Goal: Task Accomplishment & Management: Use online tool/utility

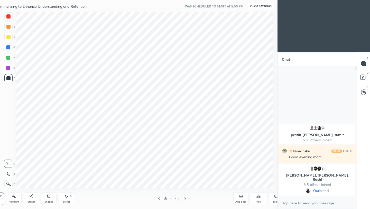
scroll to position [25521, 25440]
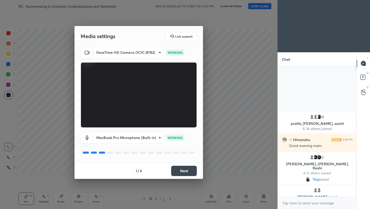
click at [187, 171] on button "Next" at bounding box center [184, 170] width 26 height 10
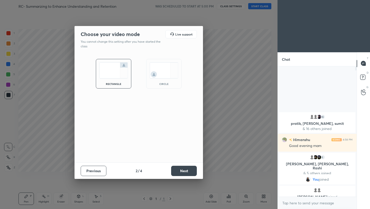
click at [187, 171] on button "Next" at bounding box center [184, 170] width 26 height 10
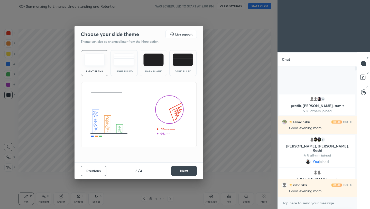
click at [187, 171] on button "Next" at bounding box center [184, 170] width 26 height 10
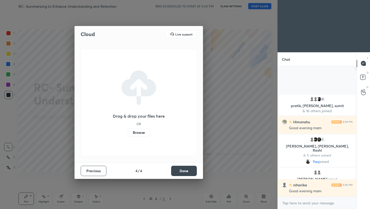
click at [136, 133] on label "Browse" at bounding box center [138, 132] width 23 height 8
click at [127, 133] on input "Browse" at bounding box center [127, 132] width 0 height 8
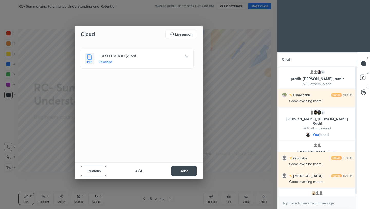
click at [189, 168] on button "Done" at bounding box center [184, 170] width 26 height 10
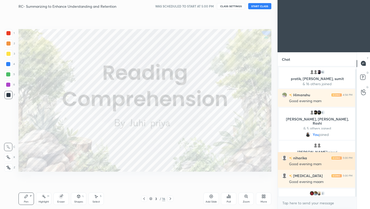
scroll to position [3, 0]
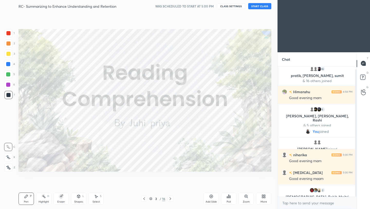
click at [259, 6] on button "START CLASS" at bounding box center [259, 6] width 23 height 6
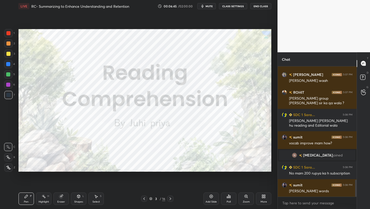
scroll to position [884, 0]
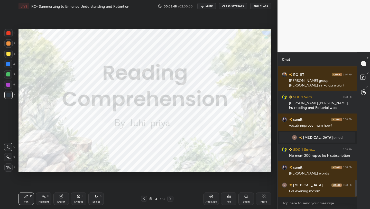
click at [10, 34] on div at bounding box center [8, 33] width 4 height 4
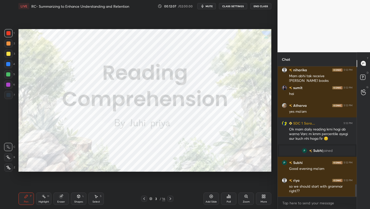
scroll to position [1249, 0]
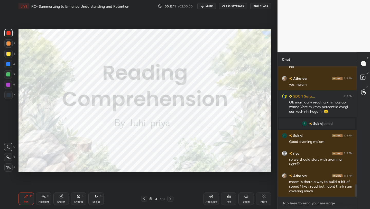
type textarea "x"
click at [302, 204] on textarea at bounding box center [317, 203] width 71 height 8
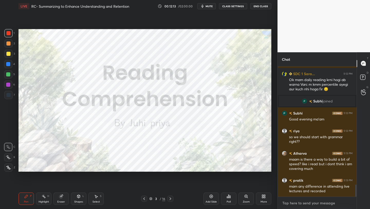
paste textarea "[URL][DOMAIN_NAME]"
type textarea "[URL][DOMAIN_NAME]"
type textarea "x"
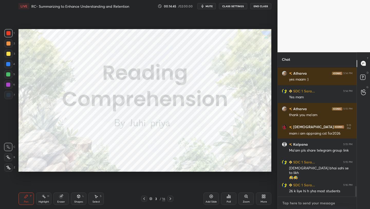
scroll to position [1461, 0]
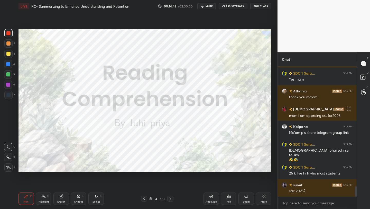
click at [171, 197] on icon at bounding box center [170, 198] width 4 height 4
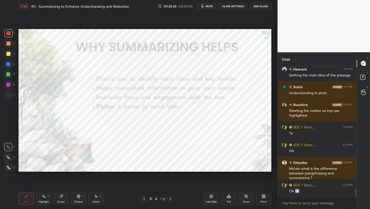
scroll to position [1924, 0]
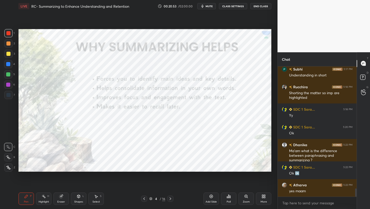
click at [64, 198] on div "Eraser" at bounding box center [60, 198] width 15 height 12
click at [32, 196] on div "Pen P" at bounding box center [26, 198] width 15 height 12
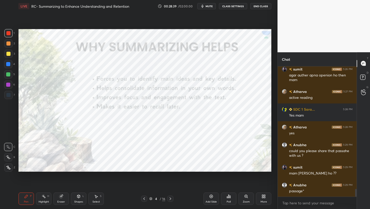
scroll to position [2084, 0]
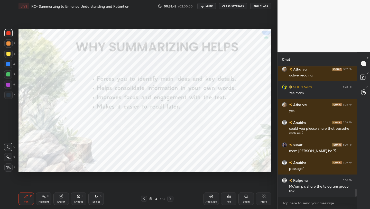
click at [171, 198] on icon at bounding box center [170, 198] width 4 height 4
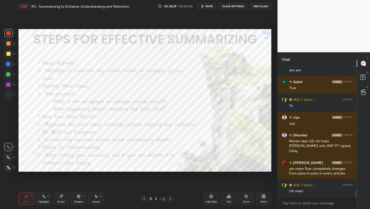
scroll to position [2666, 0]
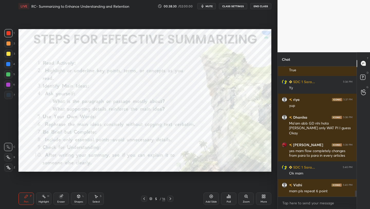
click at [171, 198] on icon at bounding box center [170, 198] width 4 height 4
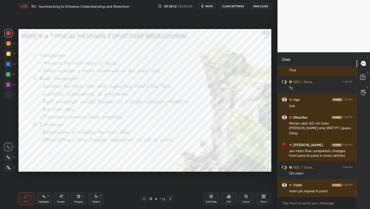
click at [144, 197] on icon at bounding box center [144, 198] width 2 height 3
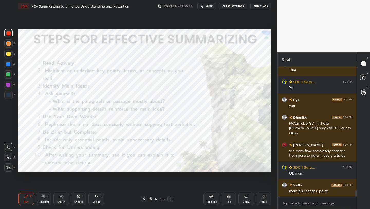
scroll to position [2688, 0]
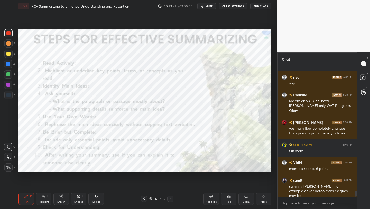
click at [171, 198] on icon at bounding box center [170, 198] width 4 height 4
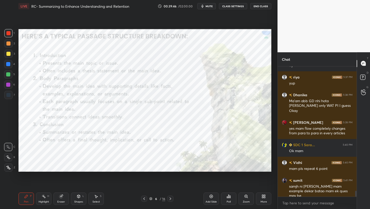
click at [171, 198] on icon at bounding box center [170, 198] width 4 height 4
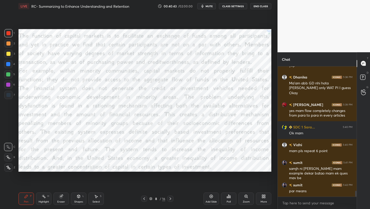
scroll to position [2711, 0]
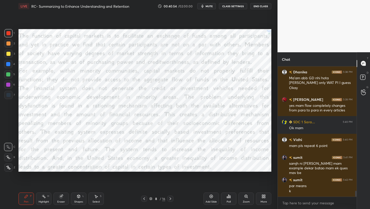
click at [9, 55] on div at bounding box center [8, 54] width 4 height 4
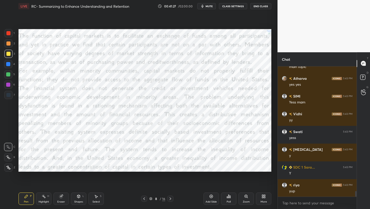
scroll to position [2889, 0]
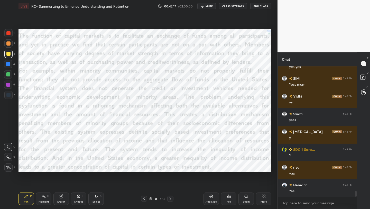
click at [145, 201] on div "Pen P Highlight H Eraser Shapes L Select S 8 / 16 Add Slide Poll Zoom More" at bounding box center [145, 198] width 253 height 21
click at [146, 198] on icon at bounding box center [144, 198] width 4 height 4
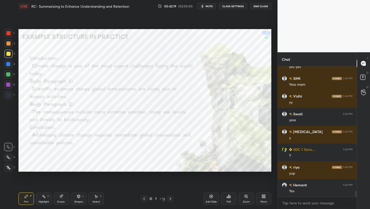
click at [146, 198] on icon at bounding box center [144, 198] width 4 height 4
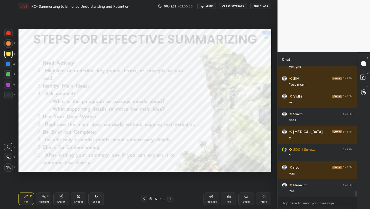
click at [169, 198] on icon at bounding box center [170, 198] width 4 height 4
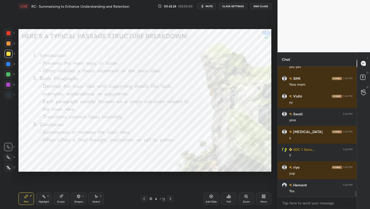
click at [169, 198] on icon at bounding box center [170, 198] width 4 height 4
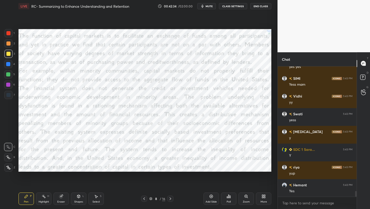
click at [171, 198] on icon at bounding box center [170, 198] width 4 height 4
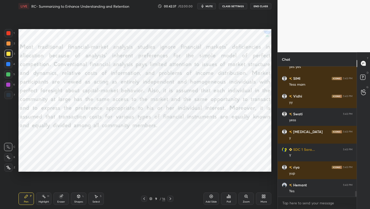
click at [143, 199] on icon at bounding box center [144, 198] width 4 height 4
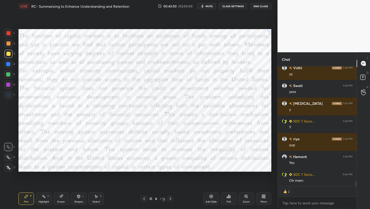
scroll to position [2935, 0]
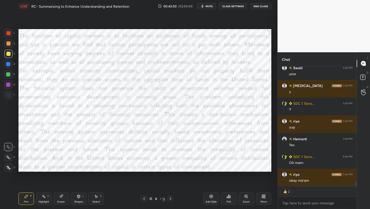
click at [209, 8] on span "mute" at bounding box center [209, 6] width 7 height 4
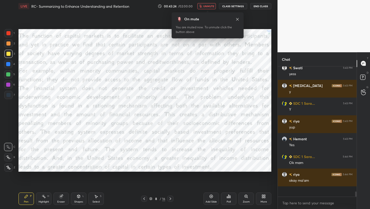
scroll to position [2942, 0]
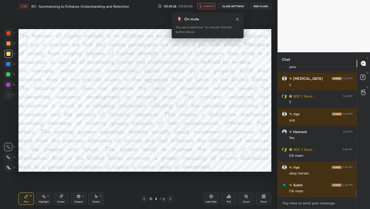
type textarea "x"
click at [303, 205] on textarea at bounding box center [317, 203] width 71 height 8
paste textarea "The function of capital markets is to facilitate an exchange of funds among all…"
type textarea "The function of capital markets is to facilitate an exchange of funds among all…"
type textarea "x"
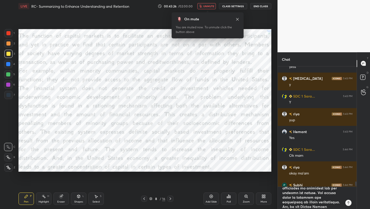
scroll to position [2, 2]
type textarea "The function of capital markets is to facilitate an exchange of funds among all…"
type textarea "x"
type textarea "The function of capital markets is to facilitate an exchange of funds among all…"
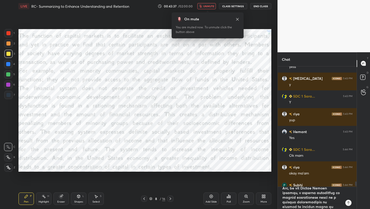
type textarea "x"
paste textarea "Most traditional financial-market analysis studies ignore financial markets’ de…"
type textarea "The function of capital markets is to facilitate an exchange of funds among all…"
type textarea "x"
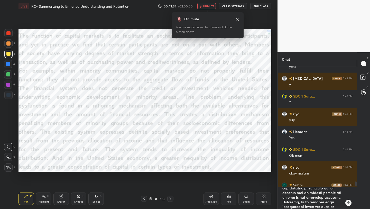
type textarea "x"
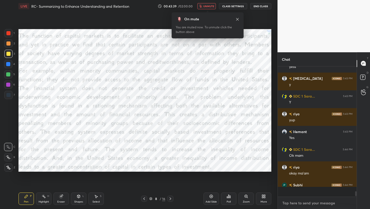
scroll to position [3280, 0]
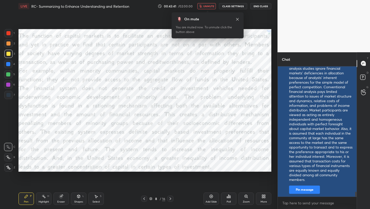
click at [309, 190] on button "Pin message" at bounding box center [304, 189] width 31 height 8
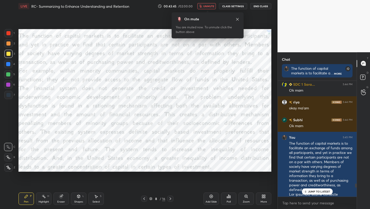
scroll to position [3295, 0]
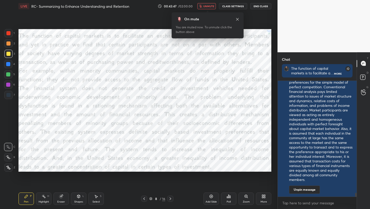
click at [208, 7] on span "unmute" at bounding box center [208, 6] width 11 height 4
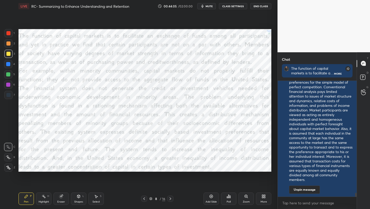
click at [208, 7] on span "mute" at bounding box center [209, 6] width 7 height 4
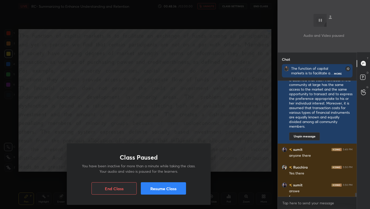
scroll to position [3353, 0]
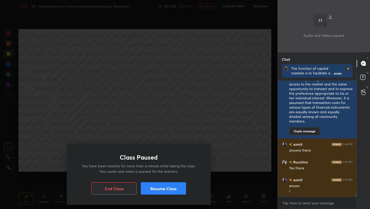
click at [164, 188] on button "Resume Class" at bounding box center [163, 188] width 45 height 12
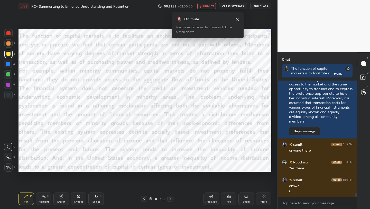
click at [211, 7] on span "unmute" at bounding box center [208, 6] width 11 height 4
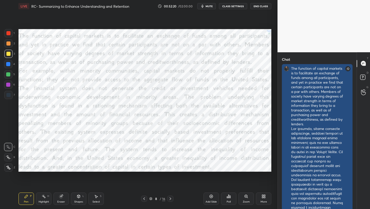
scroll to position [0, 0]
drag, startPoint x: 291, startPoint y: 67, endPoint x: 300, endPoint y: 88, distance: 22.6
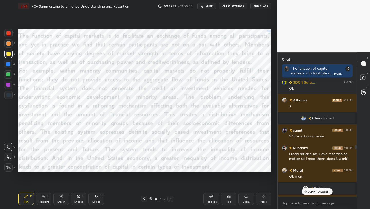
scroll to position [1477, 0]
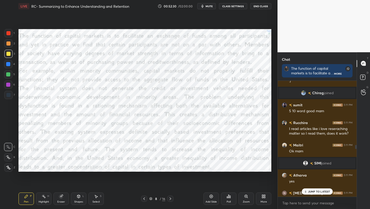
click at [327, 191] on p "JUMP TO LATEST" at bounding box center [319, 191] width 22 height 3
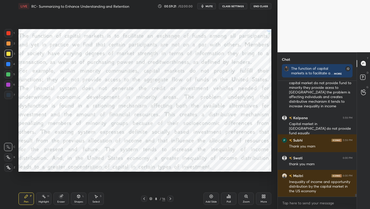
scroll to position [4583, 0]
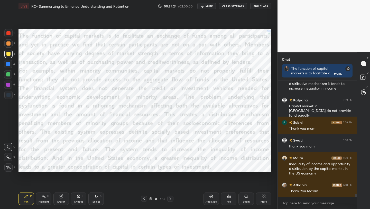
click at [170, 200] on icon at bounding box center [170, 198] width 4 height 4
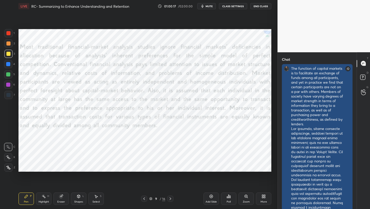
scroll to position [126, 77]
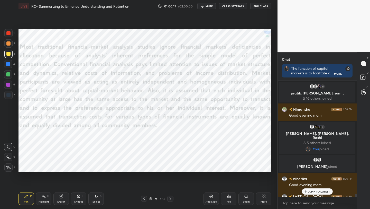
click at [317, 190] on p "JUMP TO LATEST" at bounding box center [319, 191] width 22 height 3
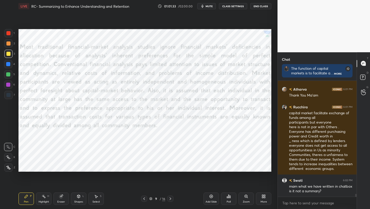
scroll to position [4696, 0]
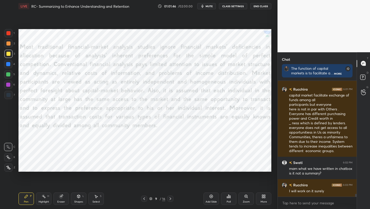
click at [300, 198] on div "x" at bounding box center [317, 203] width 79 height 12
type textarea "x"
paste textarea "The passage highlights the inequities in capital markets, particularly how mino…"
type textarea "The passage highlights the inequities in capital markets, particularly how mino…"
type textarea "x"
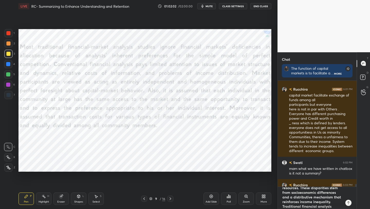
scroll to position [0, 0]
click at [283, 190] on textarea "The passage highlights the inequities in capital markets, particularly how mino…" at bounding box center [312, 198] width 60 height 22
type textarea "SThe passage highlights the inequities in capital markets, particularly how min…"
type textarea "x"
type textarea "SUThe passage highlights the inequities in capital markets, particularly how mi…"
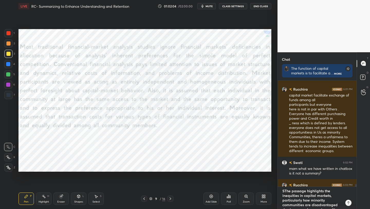
type textarea "x"
type textarea "SUmThe passage highlights the inequities in capital markets, particularly how m…"
type textarea "x"
type textarea "SUmmThe passage highlights the inequities in capital markets, particularly how …"
type textarea "x"
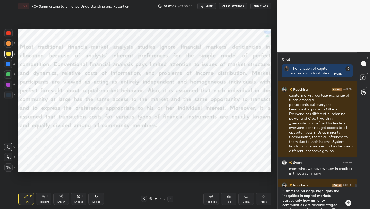
type textarea "SUmmaThe passage highlights the inequities in capital markets, particularly how…"
type textarea "x"
type textarea "SUmmarThe passage highlights the inequities in capital markets, particularly ho…"
type textarea "x"
type textarea "SUmmaryThe passage highlights the inequities in capital markets, particularly h…"
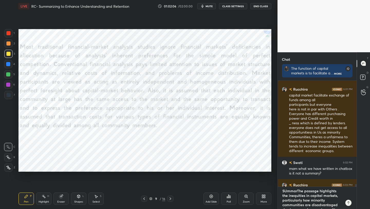
type textarea "x"
type textarea "SUmmary:The passage highlights the inequities in capital markets, particularly …"
type textarea "x"
type textarea "SUmmary: The passage highlights the inequities in capital markets, particularly…"
type textarea "x"
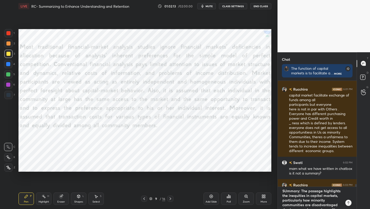
type textarea "Summary: The passage highlights the inequities in capital markets, particularly…"
type textarea "x"
type textarea "Summary: The passage highlights the inequities in capital markets, particularly…"
click at [146, 198] on icon at bounding box center [144, 198] width 4 height 4
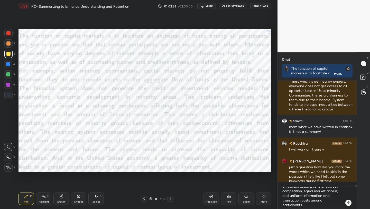
scroll to position [4738, 0]
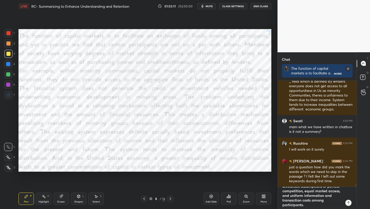
type textarea "x"
click at [307, 208] on textarea "Summary: The passage highlights the inequities in capital markets, particularly…" at bounding box center [312, 198] width 60 height 22
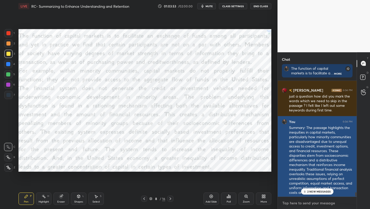
scroll to position [4807, 0]
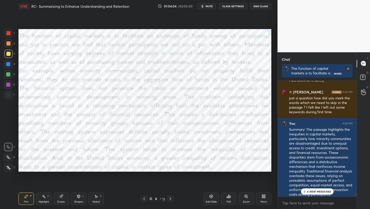
click at [145, 199] on icon at bounding box center [144, 198] width 4 height 4
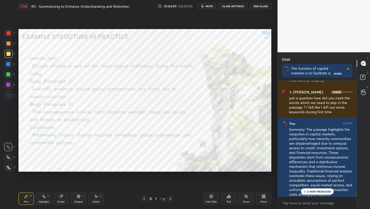
click at [326, 192] on p "4 NEW MESSAGES" at bounding box center [319, 191] width 24 height 3
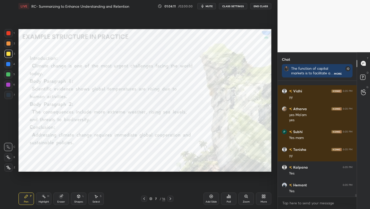
click at [170, 199] on icon at bounding box center [171, 198] width 2 height 3
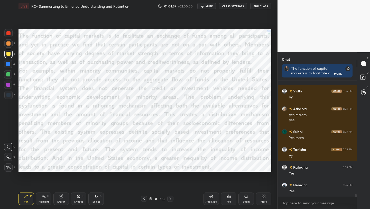
click at [12, 32] on div at bounding box center [8, 33] width 8 height 8
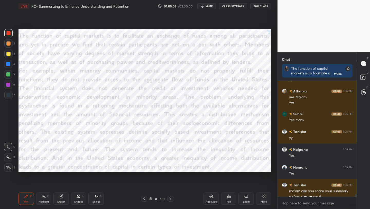
scroll to position [4974, 0]
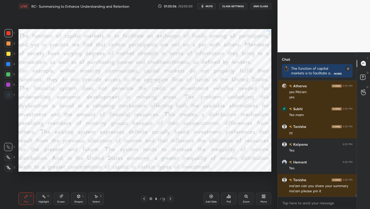
click at [10, 54] on div at bounding box center [8, 54] width 4 height 4
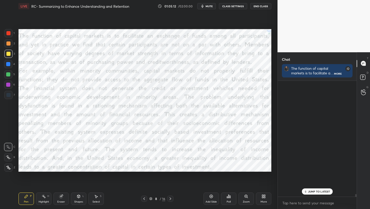
scroll to position [126, 77]
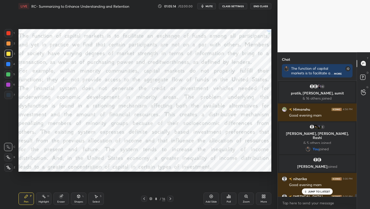
click at [312, 191] on p "JUMP TO LATEST" at bounding box center [319, 191] width 22 height 3
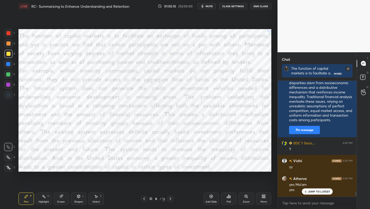
scroll to position [4868, 0]
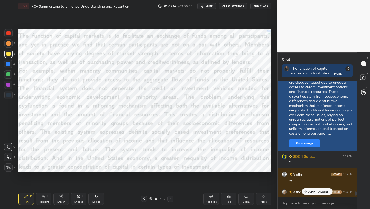
click at [315, 144] on button "Pin message" at bounding box center [304, 143] width 31 height 8
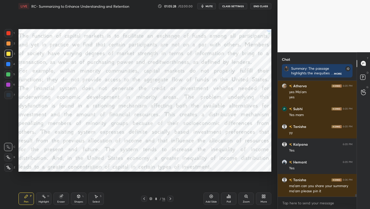
click at [9, 34] on div at bounding box center [8, 33] width 4 height 4
click at [9, 53] on div at bounding box center [8, 54] width 4 height 4
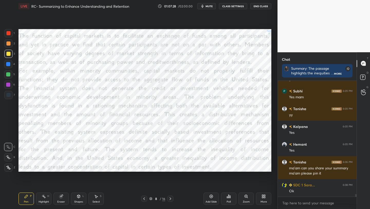
click at [206, 6] on button "mute" at bounding box center [206, 6] width 19 height 6
click at [262, 7] on button "End Class" at bounding box center [260, 6] width 21 height 6
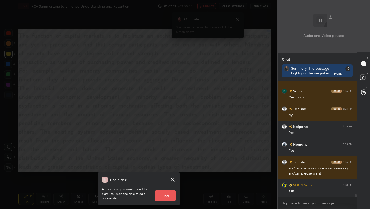
scroll to position [114, 77]
click at [195, 98] on div "End class? Are you sure you want to end the class? You won’t be able to edit on…" at bounding box center [139, 104] width 278 height 209
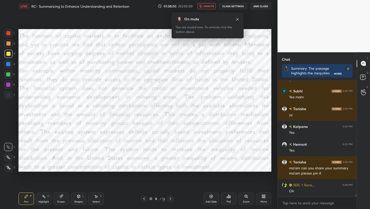
click at [207, 5] on span "unmute" at bounding box center [208, 6] width 11 height 4
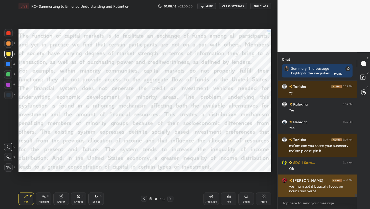
scroll to position [2, 2]
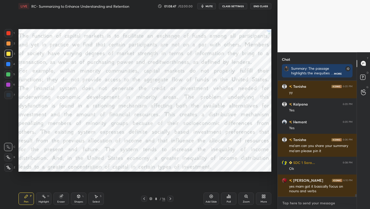
type textarea "x"
click at [326, 200] on textarea at bounding box center [317, 203] width 71 height 8
type textarea "N"
type textarea "x"
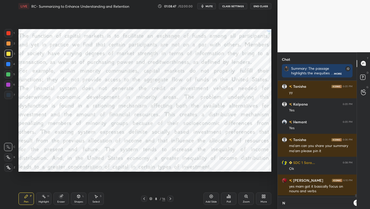
type textarea "Ni"
type textarea "x"
type textarea "Nik"
type textarea "x"
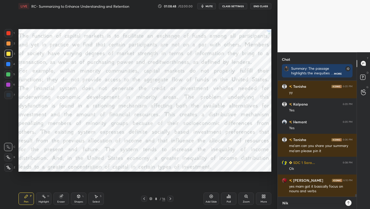
type textarea "[PERSON_NAME]"
type textarea "x"
type textarea "[PERSON_NAME]"
type textarea "x"
type textarea "[MEDICAL_DATA]"
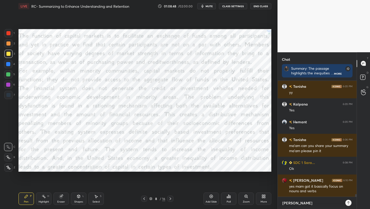
type textarea "x"
type textarea "[MEDICAL_DATA]:"
type textarea "x"
type textarea "[MEDICAL_DATA]:"
type textarea "x"
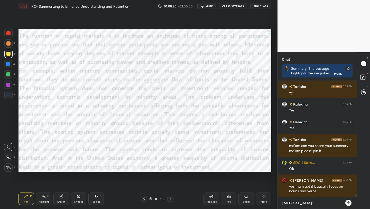
paste textarea "The function of the capital market is provide exchange of funds to all its part…"
type textarea "[MEDICAL_DATA]: The function of the capital market is provide exchange of funds…"
type textarea "x"
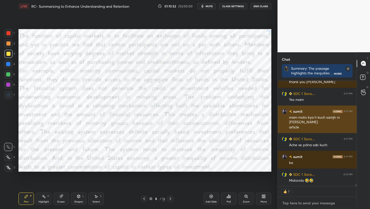
scroll to position [5224, 0]
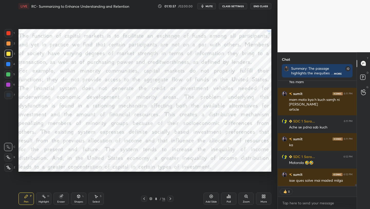
click at [170, 198] on icon at bounding box center [170, 198] width 4 height 4
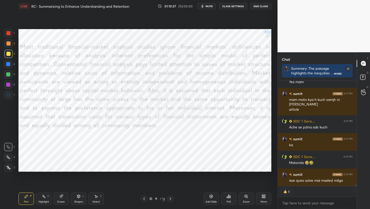
click at [170, 198] on icon at bounding box center [170, 198] width 4 height 4
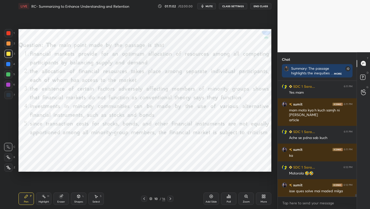
scroll to position [5213, 0]
click at [143, 198] on icon at bounding box center [144, 198] width 4 height 4
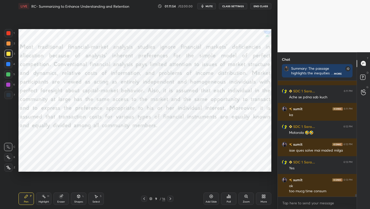
scroll to position [5259, 0]
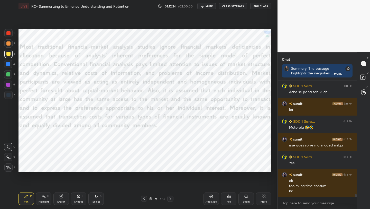
click at [172, 196] on icon at bounding box center [170, 198] width 4 height 4
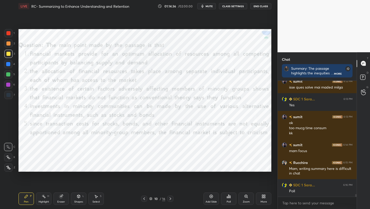
scroll to position [5335, 0]
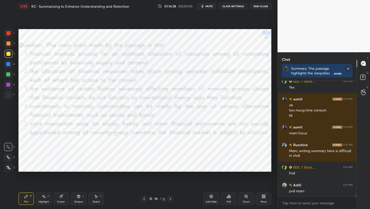
click at [228, 201] on div "Poll" at bounding box center [229, 201] width 4 height 3
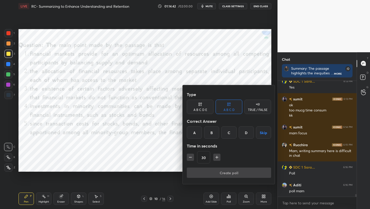
click at [203, 108] on div "A B C D E" at bounding box center [200, 109] width 14 height 3
click at [224, 133] on div "C" at bounding box center [222, 132] width 12 height 12
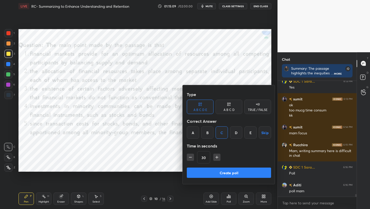
click at [232, 171] on button "Create poll" at bounding box center [229, 172] width 84 height 10
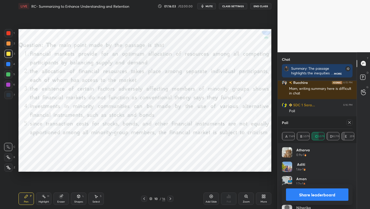
scroll to position [5415, 0]
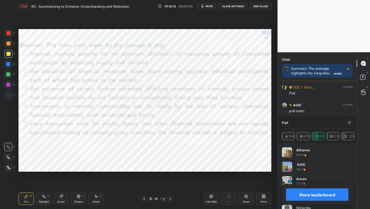
click at [349, 122] on icon at bounding box center [349, 122] width 4 height 4
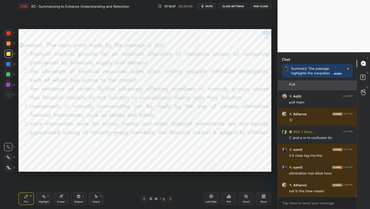
scroll to position [5441, 0]
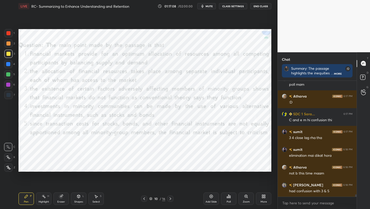
click at [10, 36] on div at bounding box center [8, 33] width 8 height 8
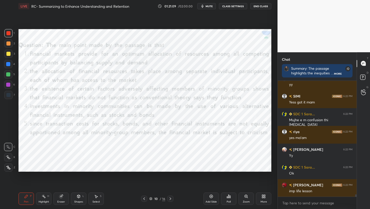
scroll to position [5935, 0]
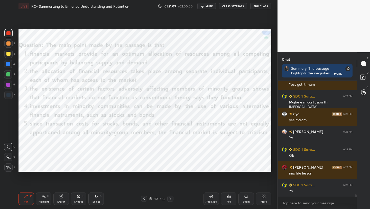
click at [172, 198] on icon at bounding box center [170, 198] width 4 height 4
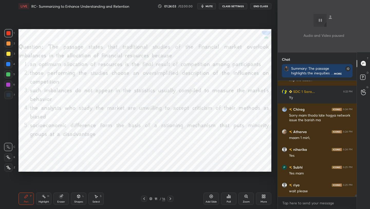
scroll to position [6046, 0]
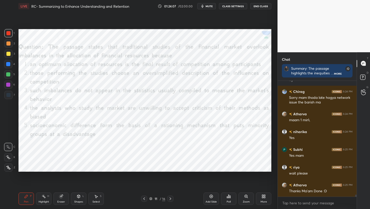
click at [228, 195] on icon at bounding box center [228, 196] width 1 height 3
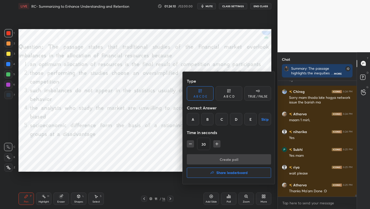
click at [207, 122] on div "B" at bounding box center [207, 119] width 12 height 12
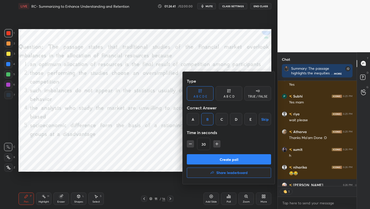
scroll to position [6128, 0]
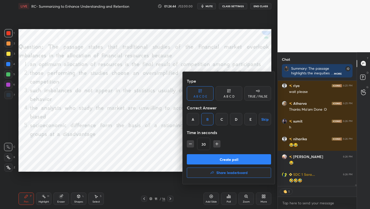
click at [230, 159] on button "Create poll" at bounding box center [229, 159] width 84 height 10
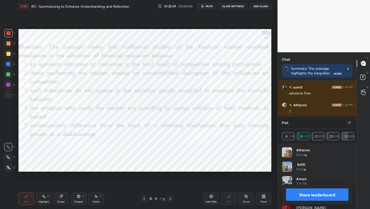
scroll to position [6286, 0]
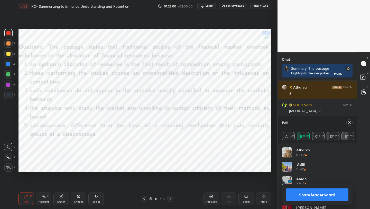
click at [349, 122] on icon at bounding box center [349, 122] width 3 height 3
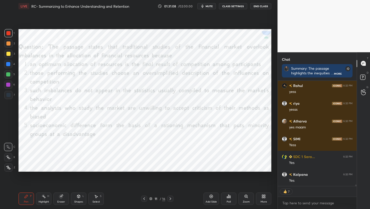
scroll to position [6799, 0]
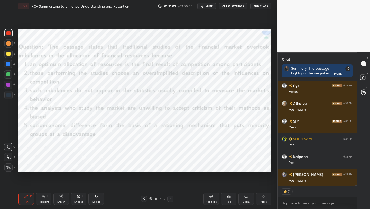
click at [171, 198] on icon at bounding box center [170, 198] width 4 height 4
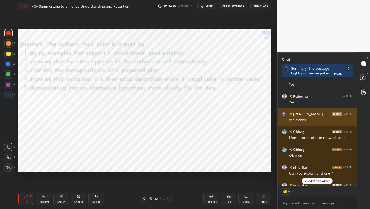
scroll to position [6870, 0]
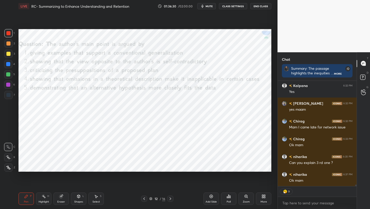
click at [285, 190] on img at bounding box center [285, 191] width 5 height 5
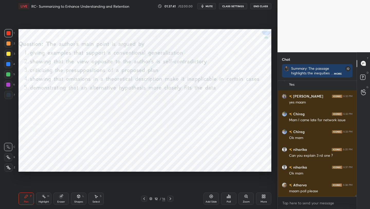
scroll to position [2, 2]
click at [228, 198] on div "Poll" at bounding box center [228, 198] width 15 height 12
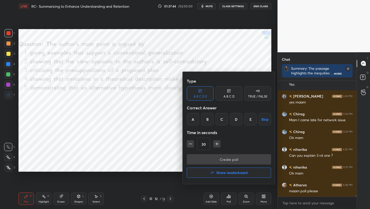
click at [237, 122] on div "D" at bounding box center [236, 119] width 12 height 12
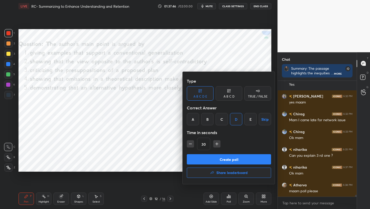
click at [232, 159] on button "Create poll" at bounding box center [229, 159] width 84 height 10
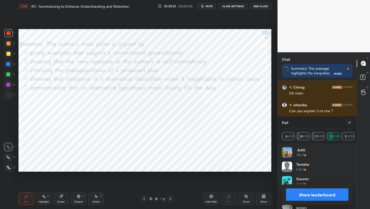
click at [350, 124] on icon at bounding box center [349, 122] width 4 height 4
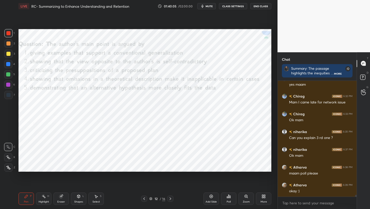
click at [171, 199] on icon at bounding box center [170, 198] width 4 height 4
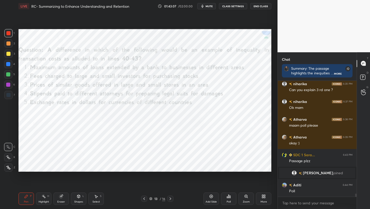
scroll to position [4409, 0]
click at [227, 198] on icon at bounding box center [229, 196] width 4 height 4
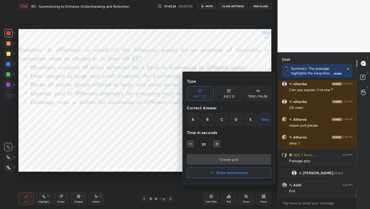
click at [207, 118] on div "B" at bounding box center [207, 119] width 12 height 12
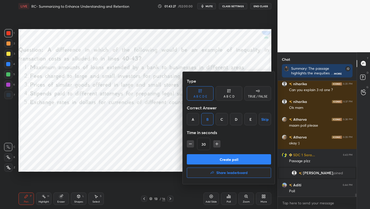
click at [225, 161] on button "Create poll" at bounding box center [229, 159] width 84 height 10
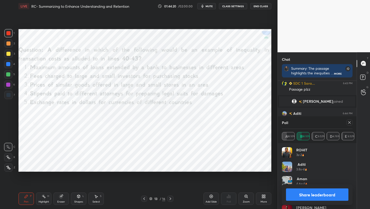
scroll to position [2, 2]
click at [346, 124] on div at bounding box center [348, 122] width 8 height 6
click at [348, 122] on icon at bounding box center [349, 122] width 4 height 4
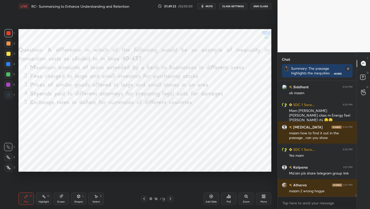
scroll to position [4800, 0]
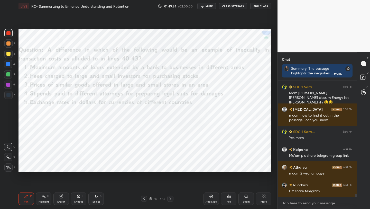
type textarea "x"
click at [302, 204] on textarea at bounding box center [317, 203] width 71 height 8
paste textarea "[URL][DOMAIN_NAME]"
type textarea "[URL][DOMAIN_NAME]"
type textarea "x"
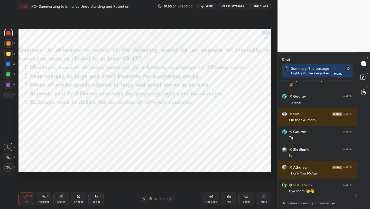
scroll to position [4998, 0]
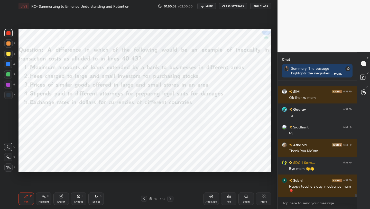
click at [263, 6] on button "End Class" at bounding box center [260, 6] width 21 height 6
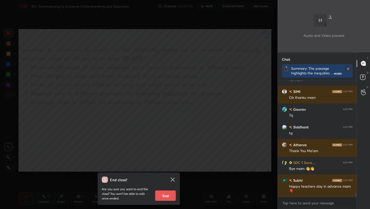
scroll to position [5015, 0]
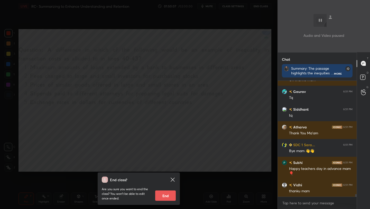
click at [169, 196] on button "End" at bounding box center [165, 195] width 21 height 10
type textarea "x"
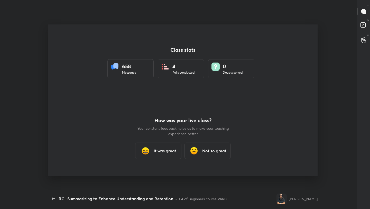
scroll to position [0, 0]
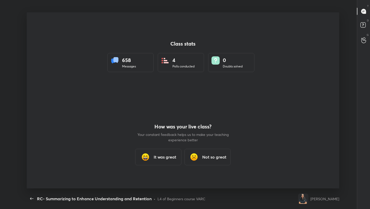
click at [163, 151] on div "It was great" at bounding box center [158, 157] width 46 height 16
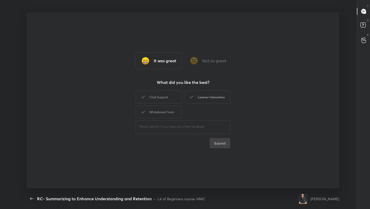
click at [206, 98] on div "Learner Interaction" at bounding box center [207, 96] width 46 height 13
click at [217, 147] on button "Submit" at bounding box center [220, 143] width 21 height 10
